Goal: Task Accomplishment & Management: Manage account settings

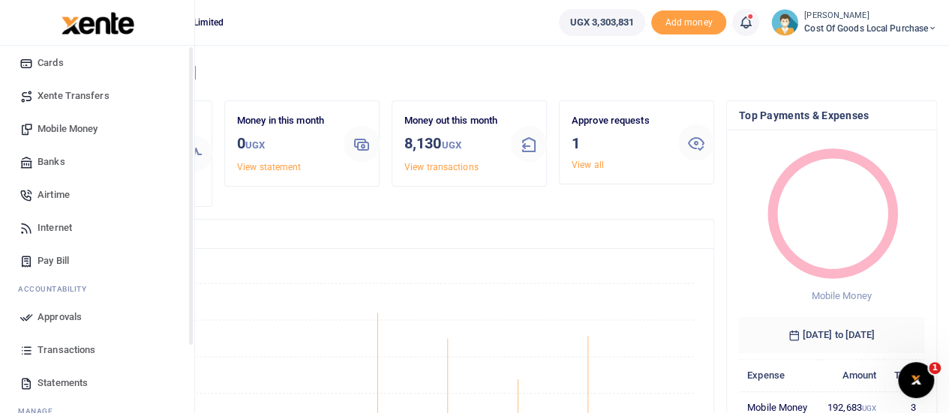
scroll to position [155, 0]
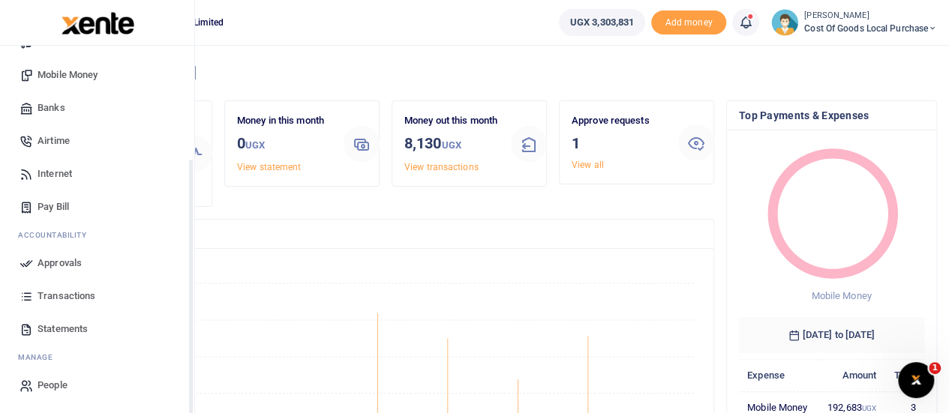
click at [61, 263] on span "Approvals" at bounding box center [60, 263] width 44 height 15
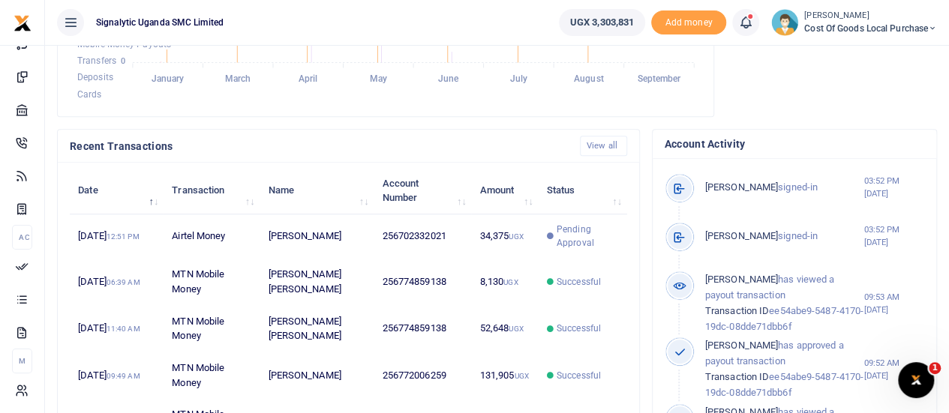
scroll to position [450, 0]
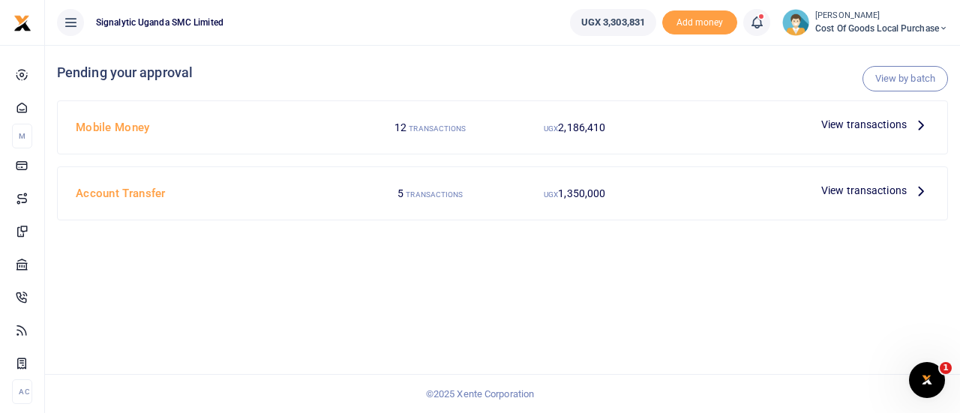
click at [869, 125] on span "View transactions" at bounding box center [865, 124] width 86 height 17
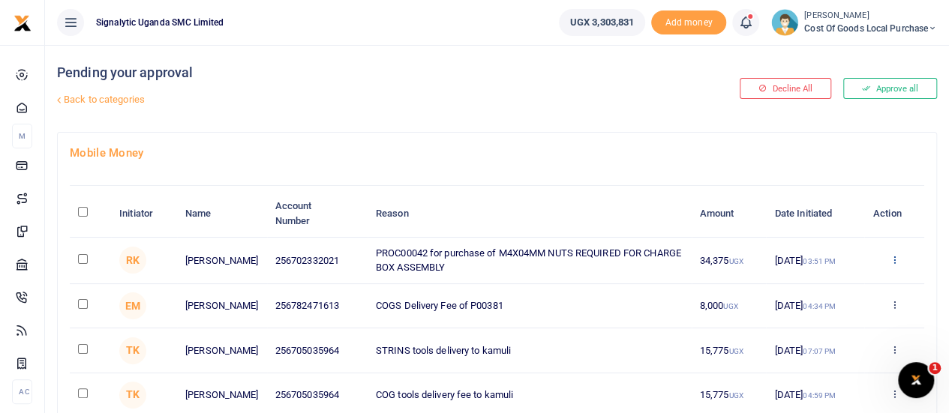
click at [891, 257] on icon at bounding box center [894, 259] width 10 height 11
click at [828, 287] on link "Approve" at bounding box center [839, 284] width 119 height 21
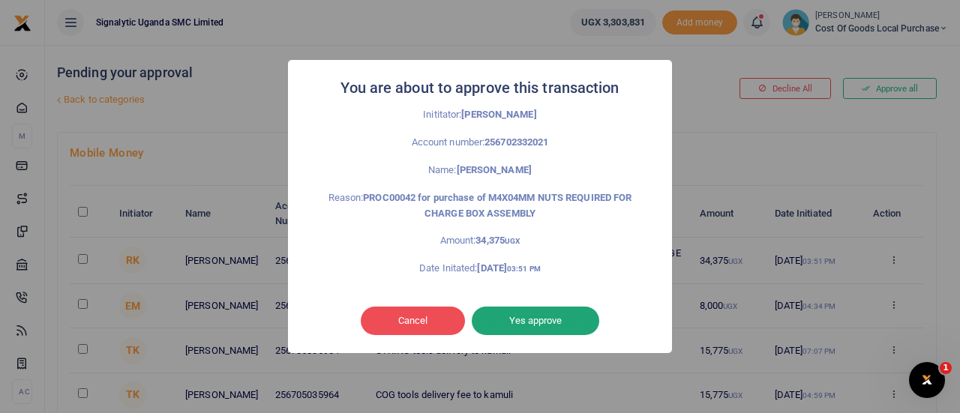
click at [522, 316] on button "Yes approve" at bounding box center [536, 321] width 128 height 29
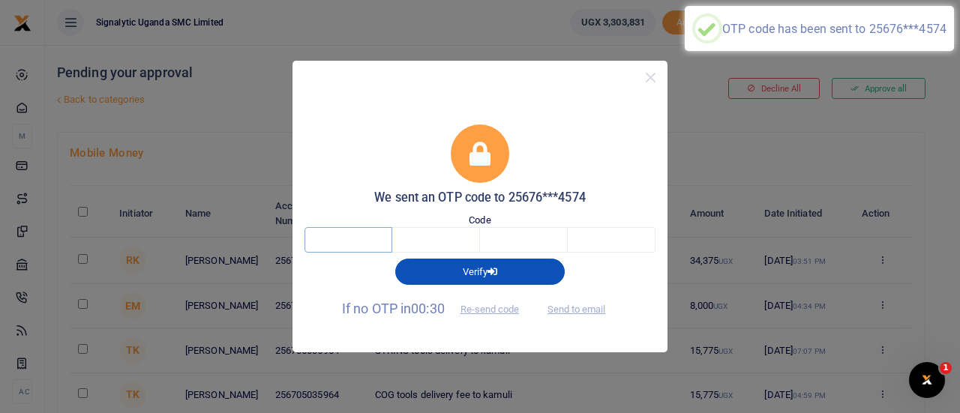
click at [317, 236] on input "text" at bounding box center [349, 240] width 88 height 26
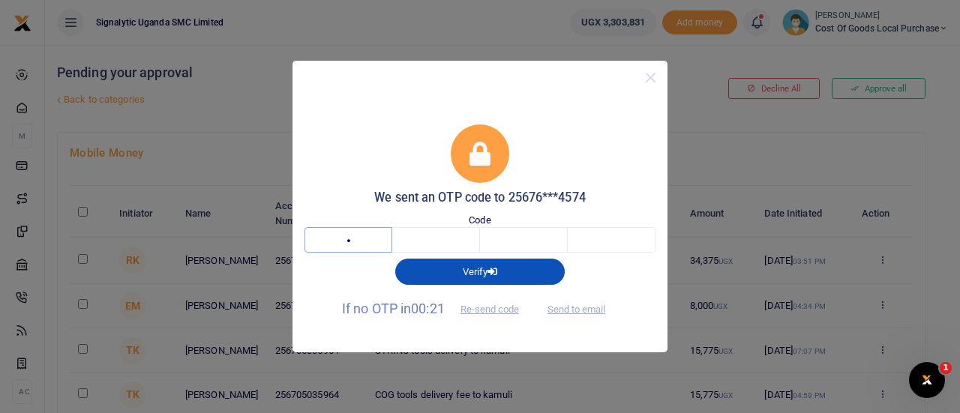
type input """
type input "("
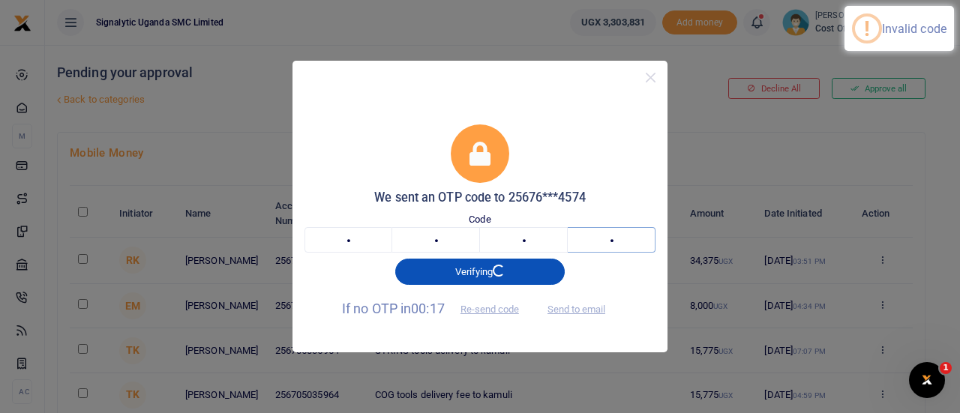
type input "*"
click at [356, 239] on input """ at bounding box center [349, 240] width 88 height 26
click at [470, 242] on input "(" at bounding box center [436, 240] width 88 height 26
click at [526, 247] on input "(" at bounding box center [524, 240] width 88 height 26
click at [616, 242] on input "*" at bounding box center [612, 240] width 88 height 26
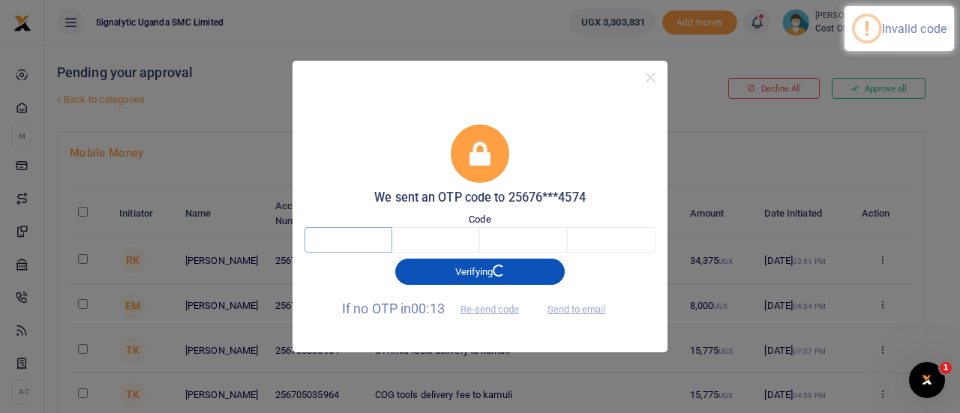
click at [378, 245] on input "text" at bounding box center [349, 240] width 88 height 26
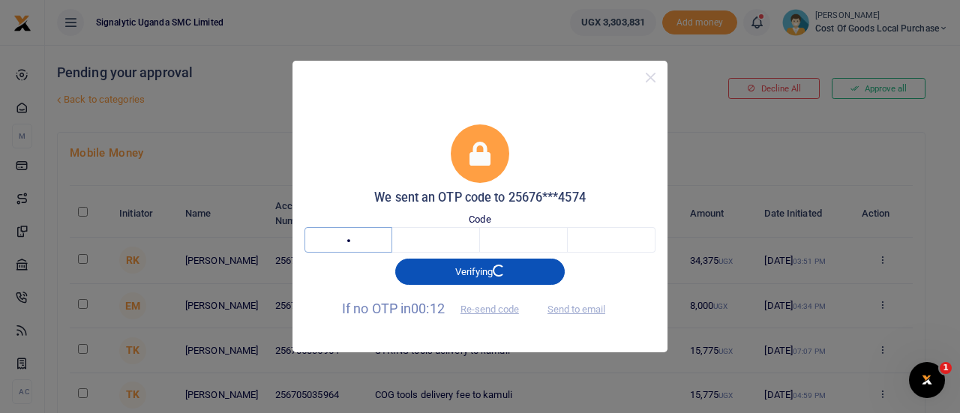
type input "2"
type input "9"
type input "8"
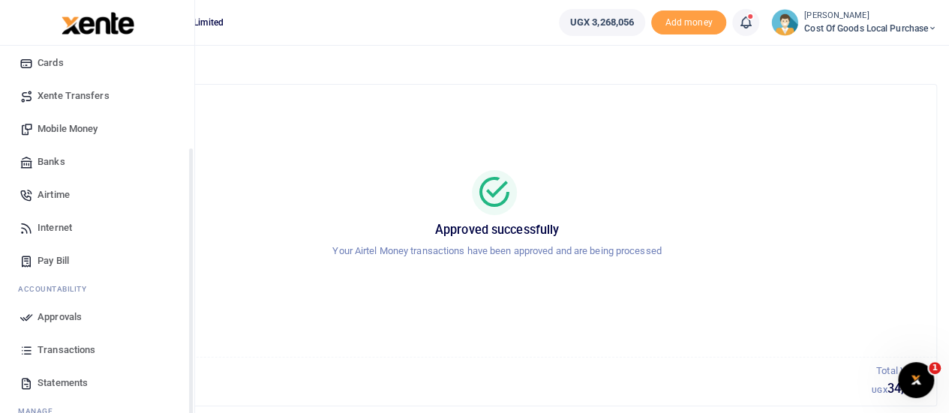
scroll to position [155, 0]
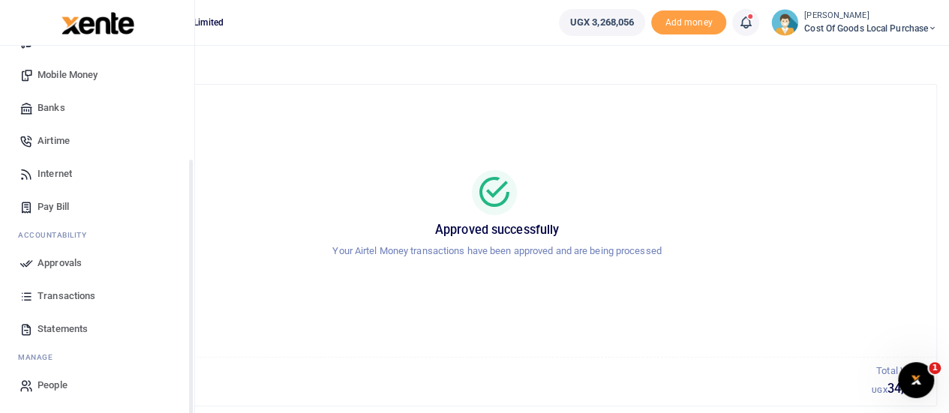
click at [75, 301] on span "Transactions" at bounding box center [67, 296] width 58 height 15
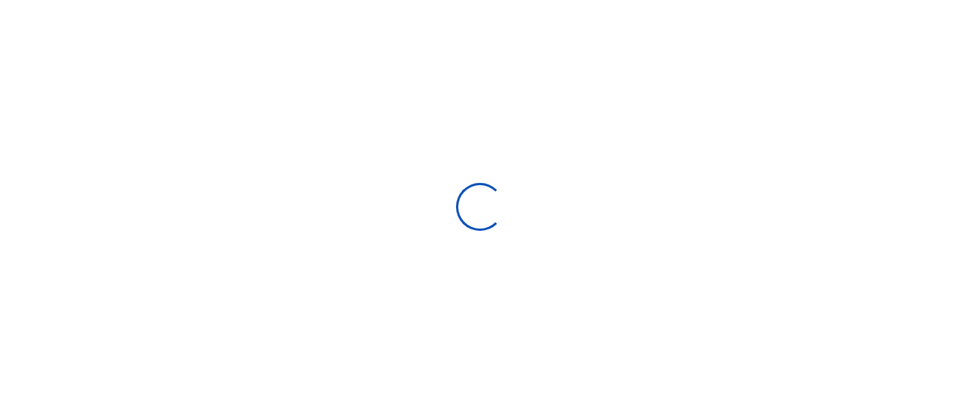
select select
type input "[DATE] - [DATE]"
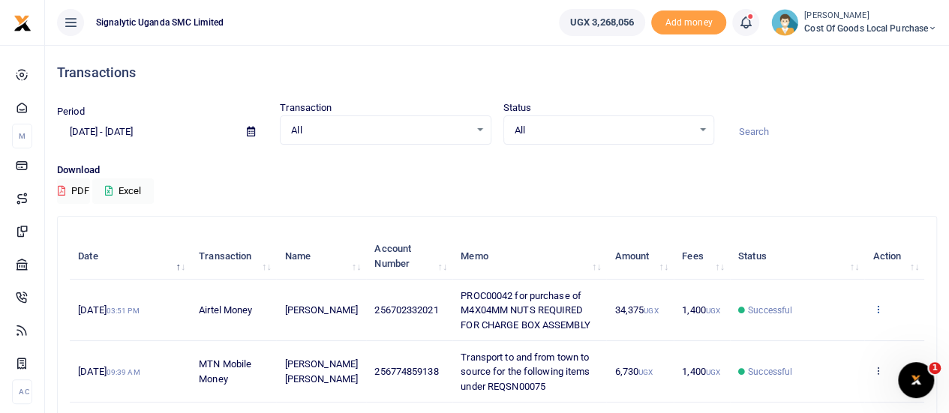
click at [879, 304] on icon at bounding box center [878, 309] width 10 height 11
click at [830, 332] on link "View details" at bounding box center [823, 334] width 119 height 21
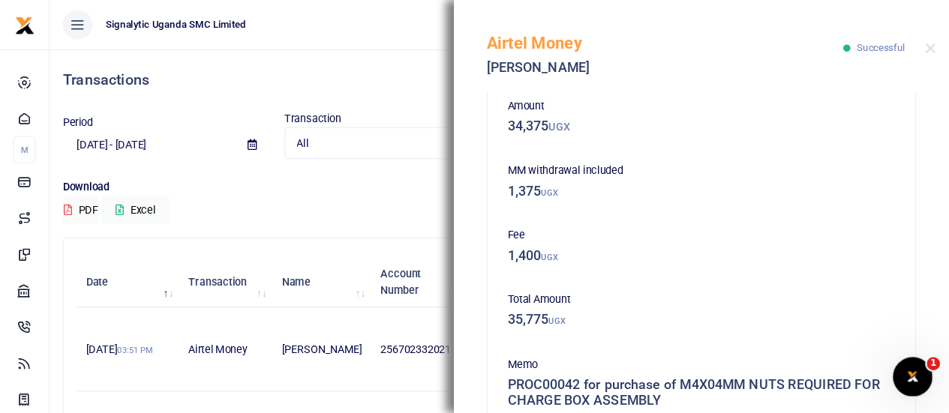
scroll to position [75, 0]
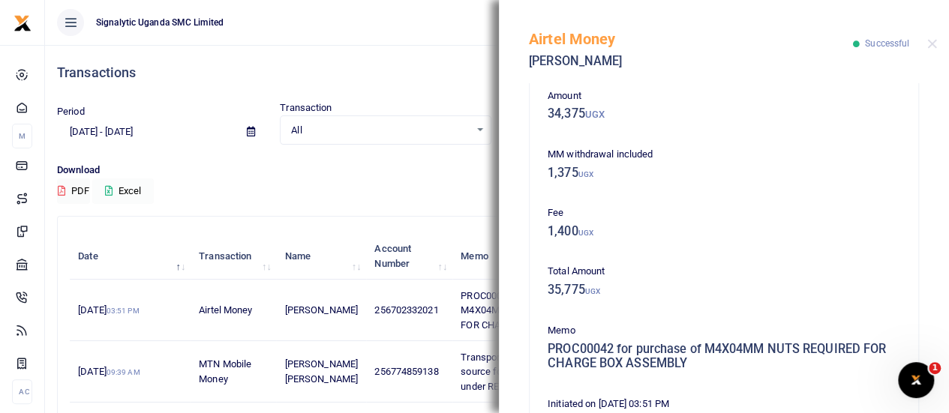
drag, startPoint x: 207, startPoint y: 188, endPoint x: 141, endPoint y: 189, distance: 66.0
click at [208, 188] on div "Download PDF Excel" at bounding box center [497, 183] width 880 height 41
